Goal: Find specific page/section

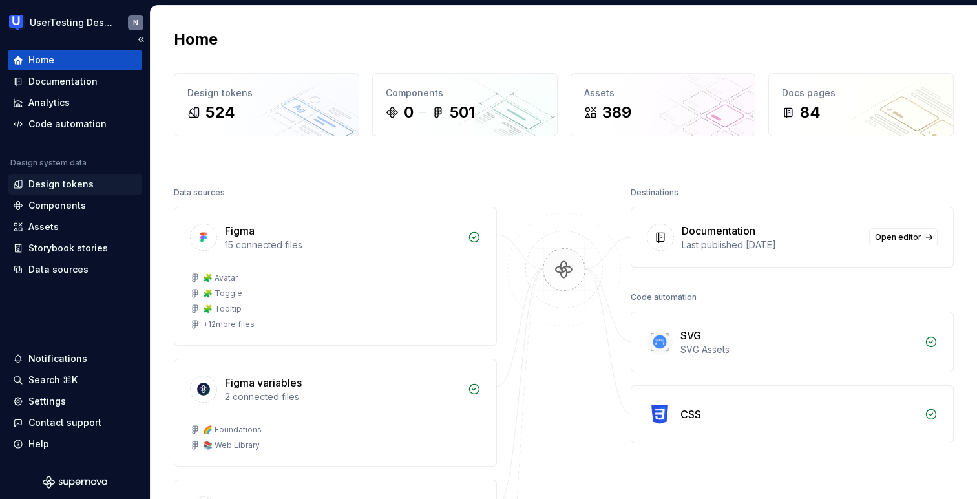
click at [55, 185] on div "Design tokens" at bounding box center [60, 184] width 65 height 13
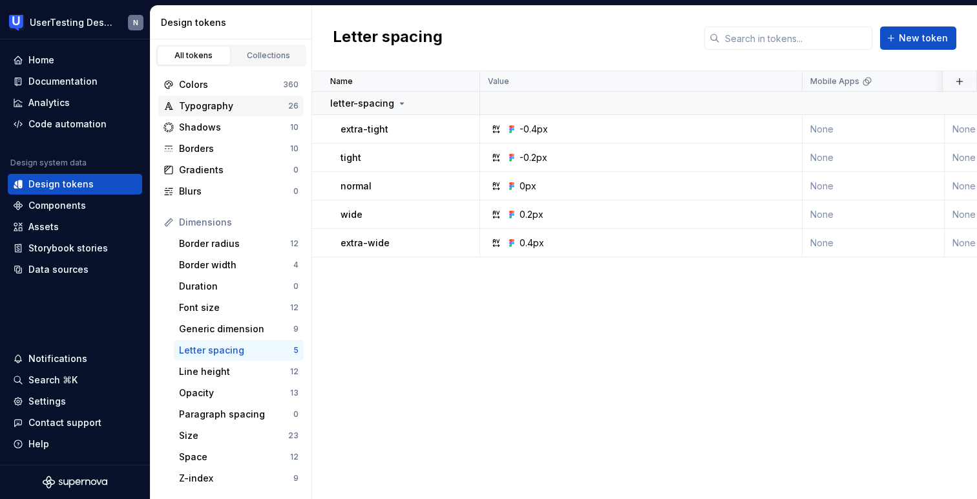
click at [233, 110] on div "Typography" at bounding box center [233, 105] width 109 height 13
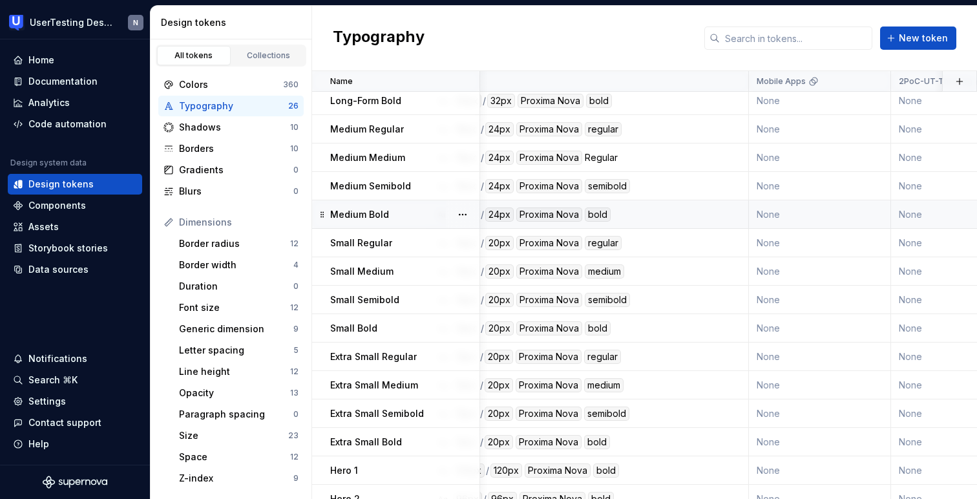
scroll to position [233, 0]
